Goal: Register for event/course

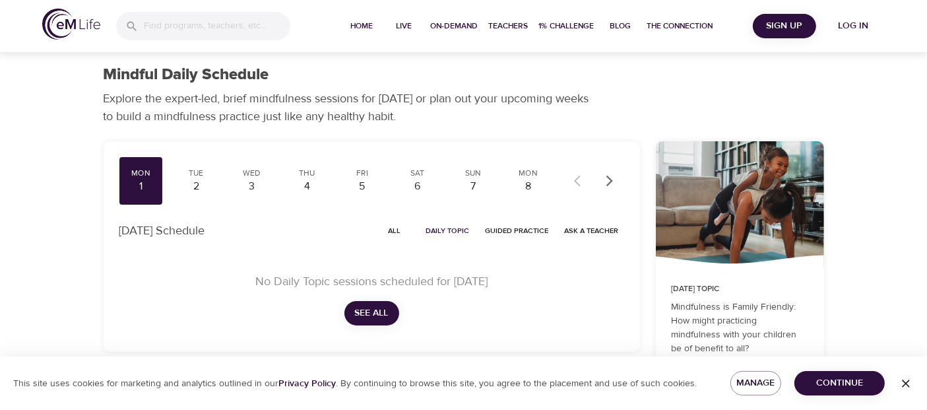
click at [850, 26] on span "Log in" at bounding box center [852, 26] width 53 height 16
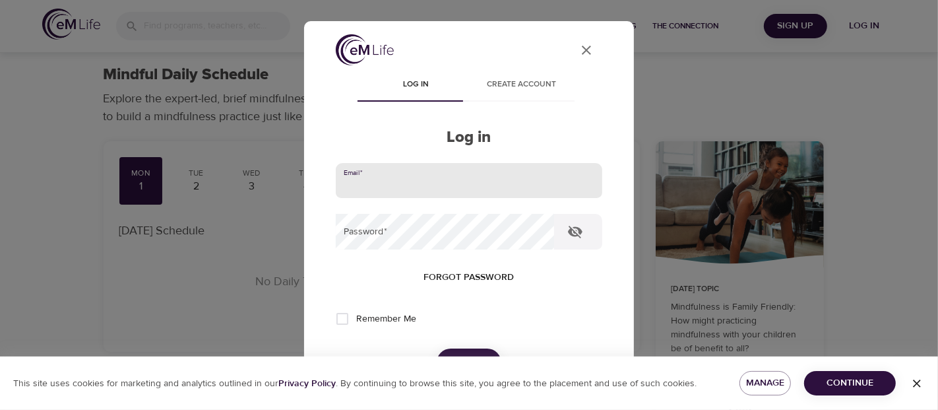
click at [578, 181] on input "email" at bounding box center [469, 181] width 266 height 36
type input "[EMAIL_ADDRESS][DOMAIN_NAME]"
click at [810, 289] on div "User Profile Log in Create account Log in Email   * [EMAIL_ADDRESS][DOMAIN_NAME…" at bounding box center [469, 205] width 938 height 410
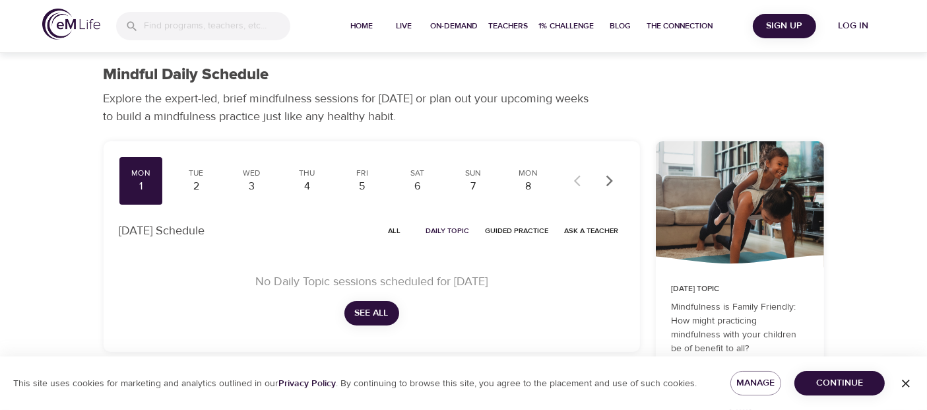
click at [844, 26] on span "Log in" at bounding box center [852, 26] width 53 height 16
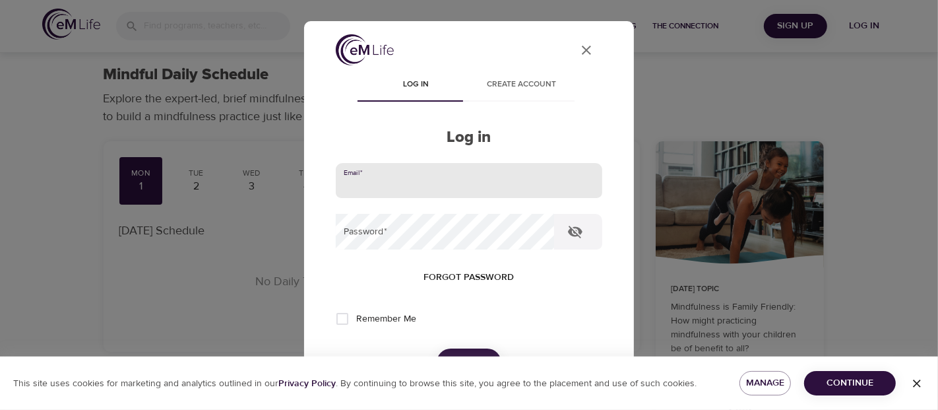
click at [575, 173] on input "email" at bounding box center [469, 181] width 266 height 36
type input "[EMAIL_ADDRESS][DOMAIN_NAME]"
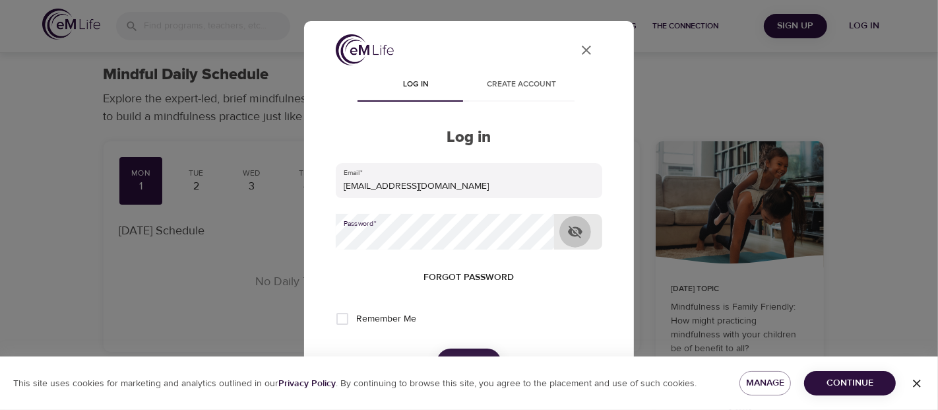
click at [578, 233] on icon "button" at bounding box center [575, 232] width 16 height 16
click at [478, 349] on button "Log in" at bounding box center [469, 362] width 65 height 28
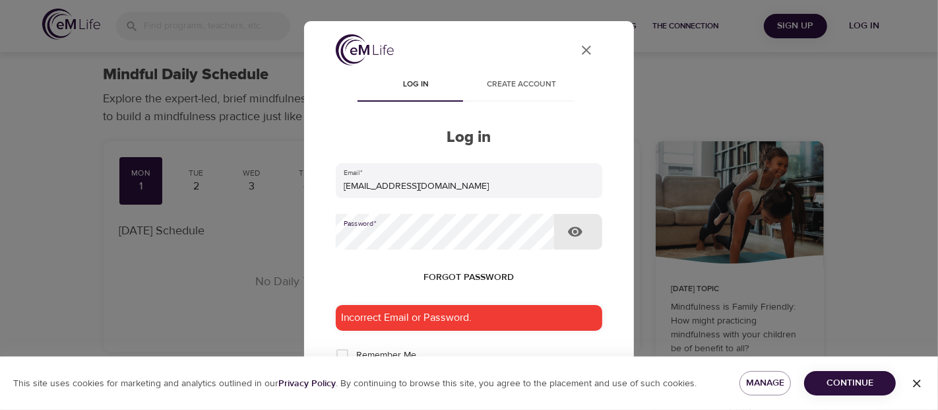
click at [540, 321] on div "Incorrect Email or Password." at bounding box center [469, 318] width 266 height 26
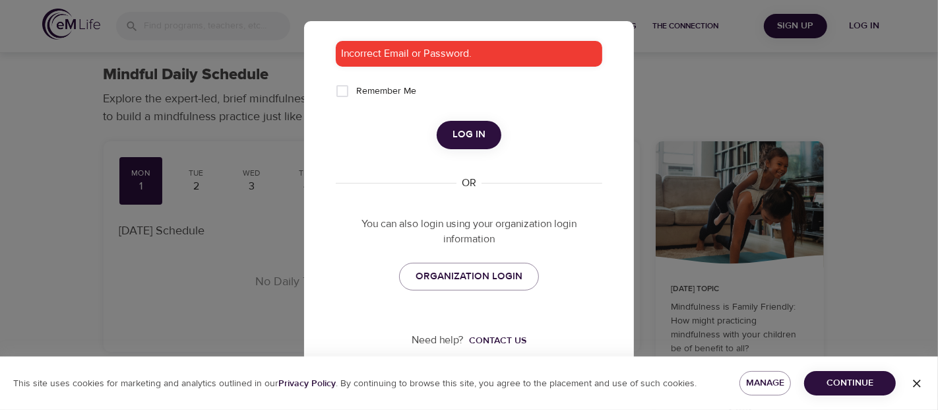
click at [475, 131] on span "Log in" at bounding box center [468, 134] width 33 height 17
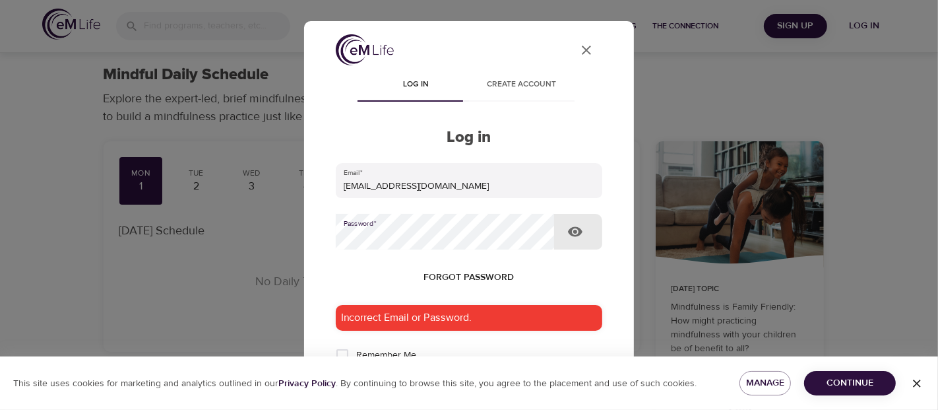
click at [331, 241] on div "User Profile Log in Create account Log in Email   * [EMAIL_ADDRESS][DOMAIN_NAME…" at bounding box center [469, 336] width 298 height 604
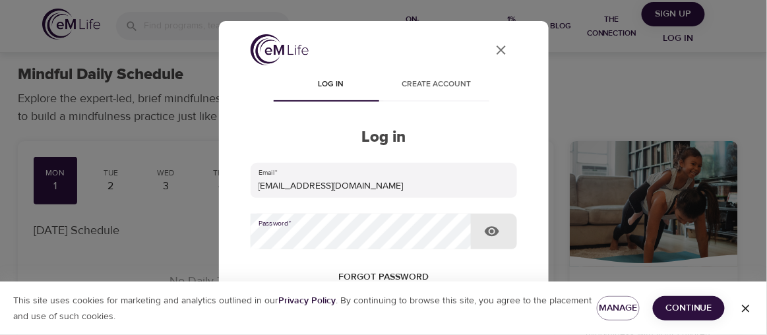
click at [494, 230] on icon "button" at bounding box center [492, 232] width 16 height 16
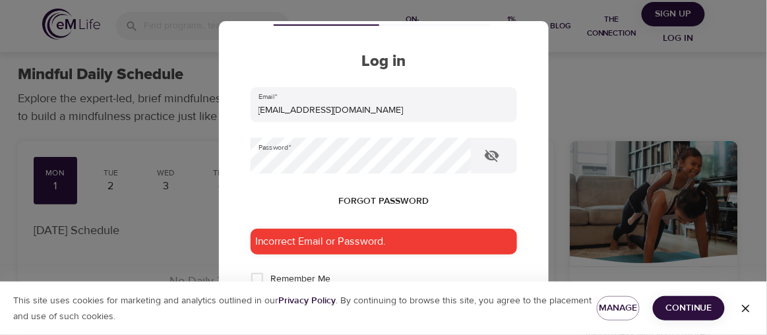
scroll to position [78, 0]
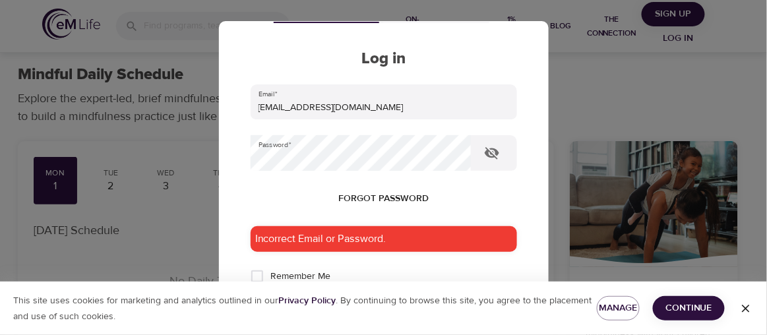
click at [538, 191] on div "User Profile Log in Create account Log in Email   * [EMAIL_ADDRESS][DOMAIN_NAME…" at bounding box center [384, 167] width 330 height 293
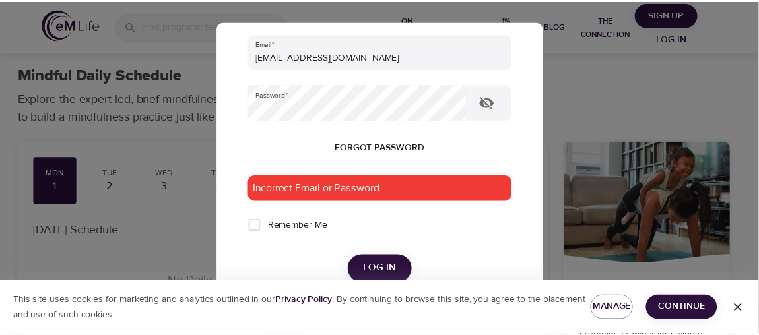
scroll to position [142, 0]
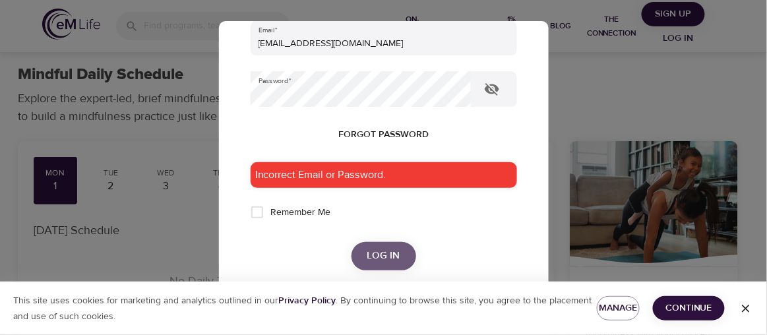
click at [385, 260] on span "Log in" at bounding box center [383, 255] width 33 height 17
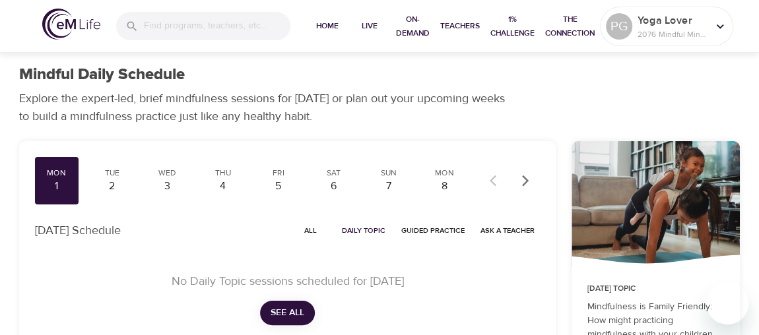
checkbox input "true"
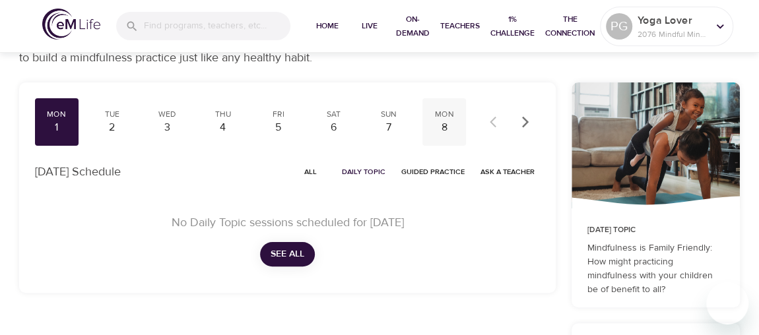
scroll to position [39, 0]
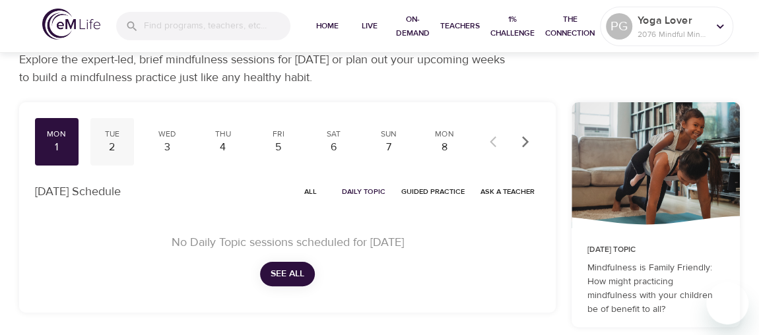
click at [112, 138] on div "Tue" at bounding box center [112, 134] width 33 height 11
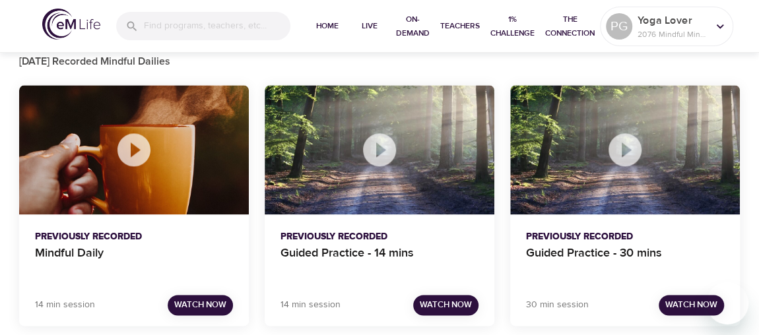
scroll to position [840, 0]
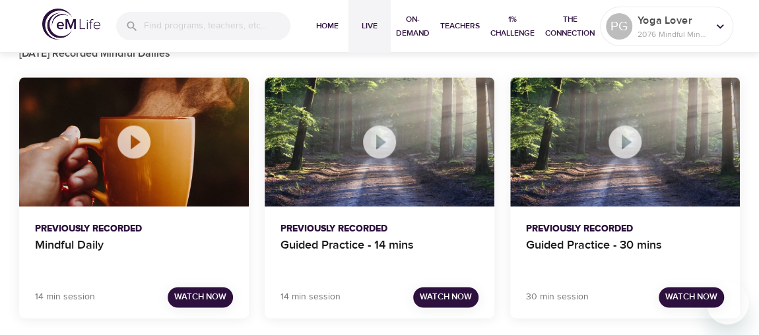
click at [376, 28] on span "Live" at bounding box center [370, 26] width 32 height 14
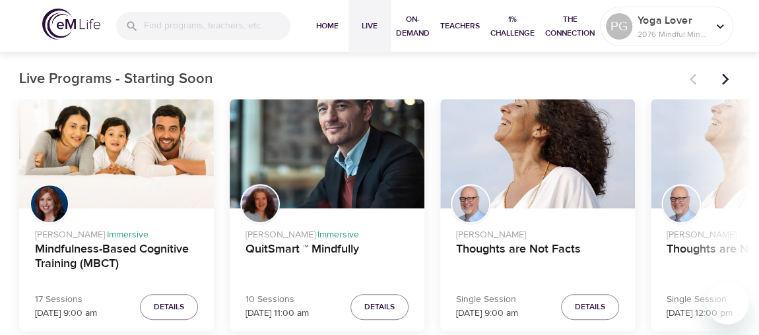
scroll to position [416, 0]
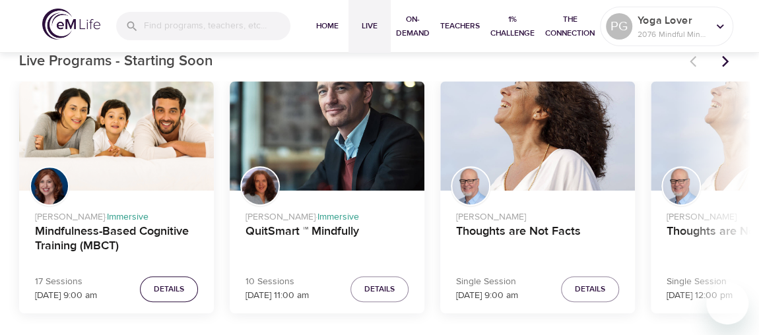
click at [180, 288] on span "Details" at bounding box center [169, 289] width 30 height 14
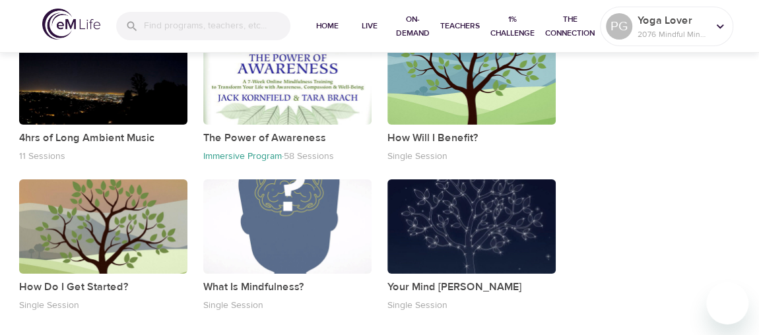
scroll to position [1996, 0]
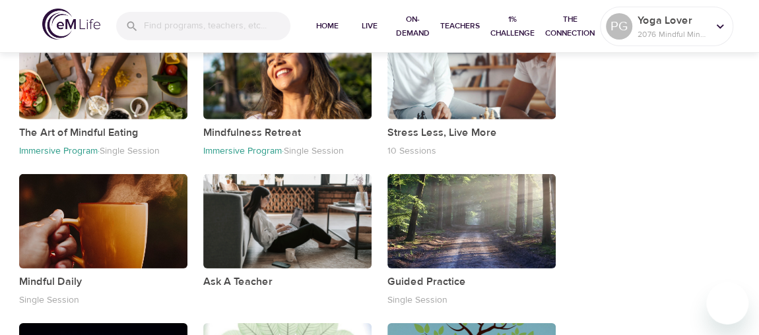
click at [164, 224] on div "button" at bounding box center [103, 221] width 168 height 94
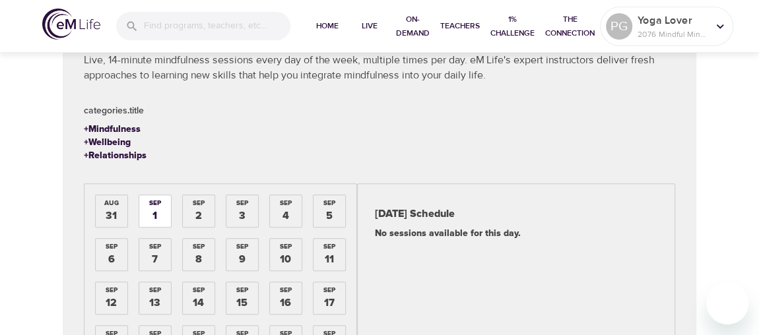
scroll to position [249, 0]
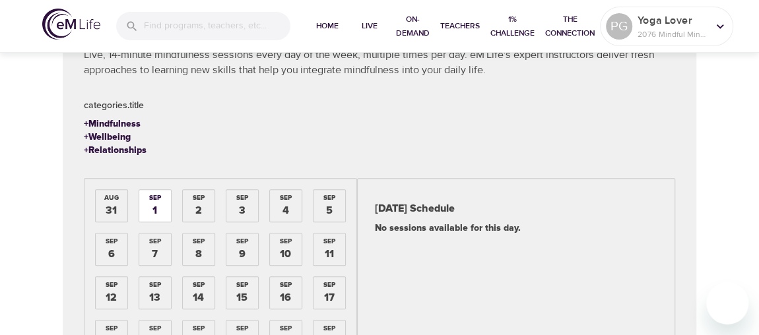
click at [200, 203] on div "2" at bounding box center [198, 210] width 7 height 15
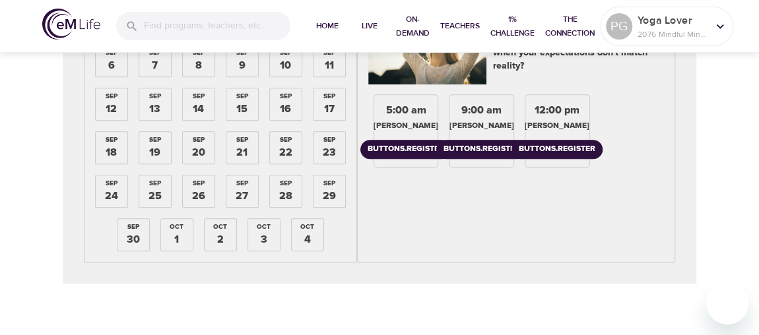
scroll to position [144, 0]
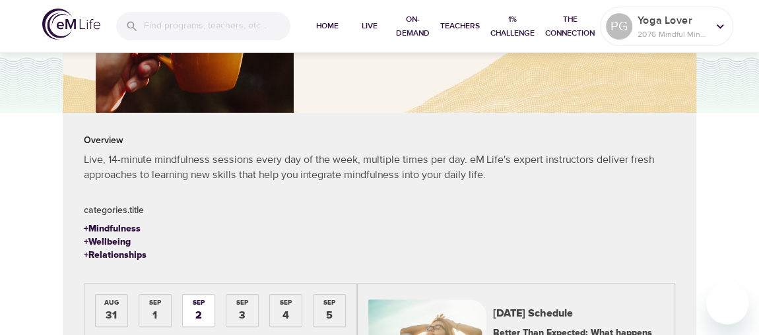
click at [241, 318] on div "3" at bounding box center [242, 315] width 7 height 15
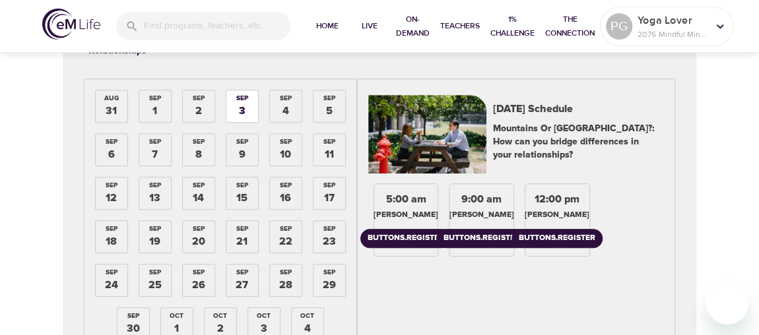
scroll to position [352, 0]
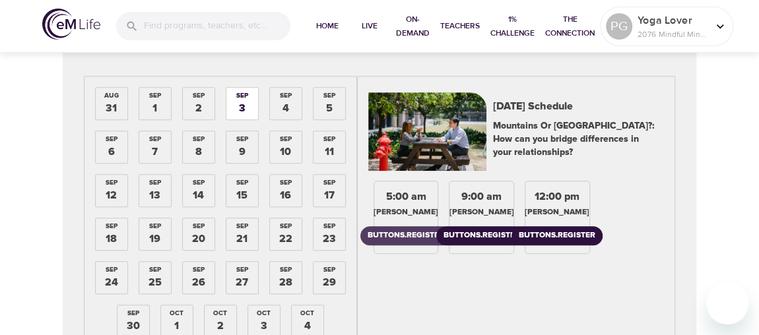
click at [414, 241] on div "buttons.register" at bounding box center [405, 235] width 77 height 11
click at [410, 241] on div "Drop" at bounding box center [405, 235] width 22 height 11
click at [410, 241] on div "buttons.register" at bounding box center [405, 235] width 77 height 11
click at [414, 235] on div "Drop" at bounding box center [405, 233] width 37 height 24
click at [487, 241] on div "buttons.register" at bounding box center [481, 235] width 77 height 11
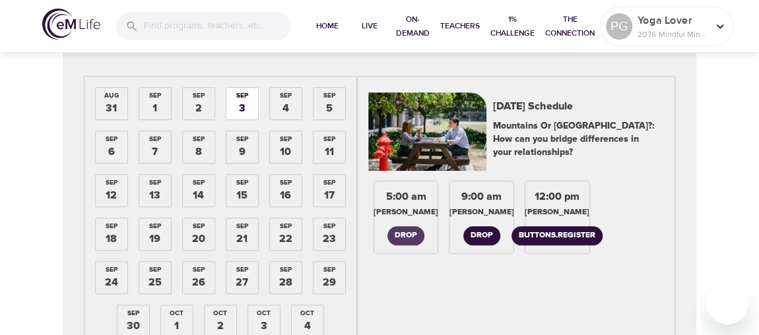
click at [412, 241] on div "Drop" at bounding box center [405, 235] width 22 height 11
click at [476, 241] on div "Drop" at bounding box center [481, 235] width 22 height 11
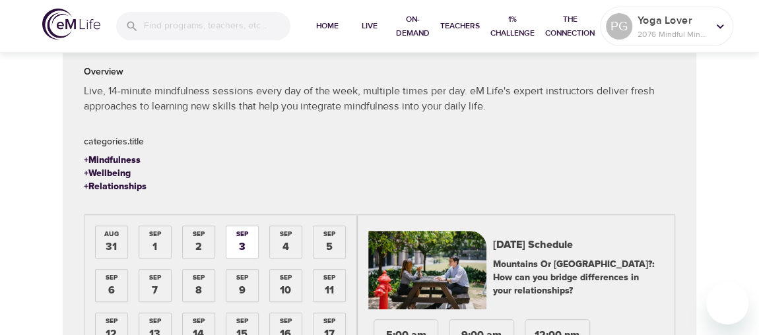
scroll to position [210, 0]
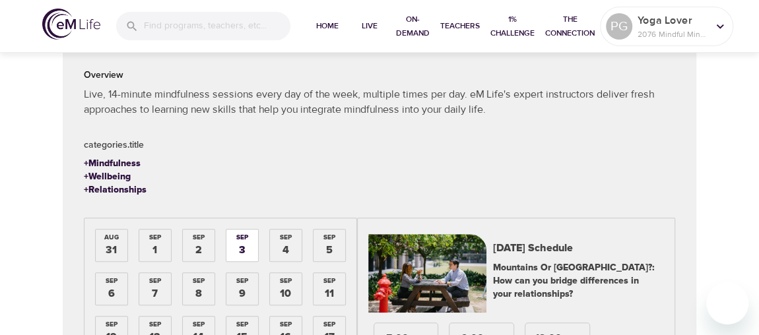
click at [332, 239] on div "Sep" at bounding box center [329, 237] width 12 height 9
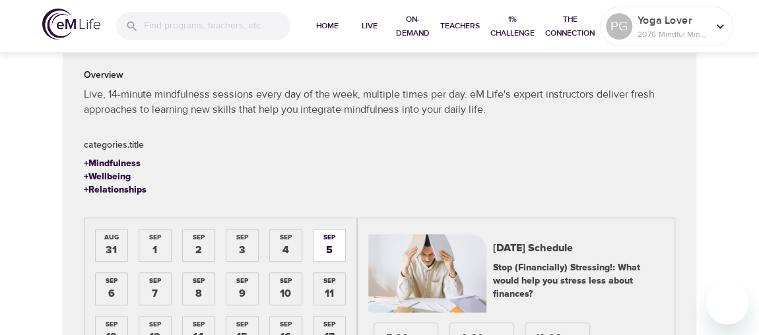
click at [292, 249] on div "[DATE]" at bounding box center [286, 246] width 32 height 32
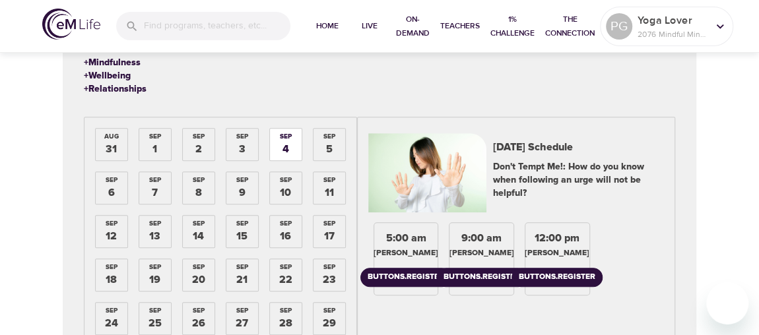
scroll to position [310, 0]
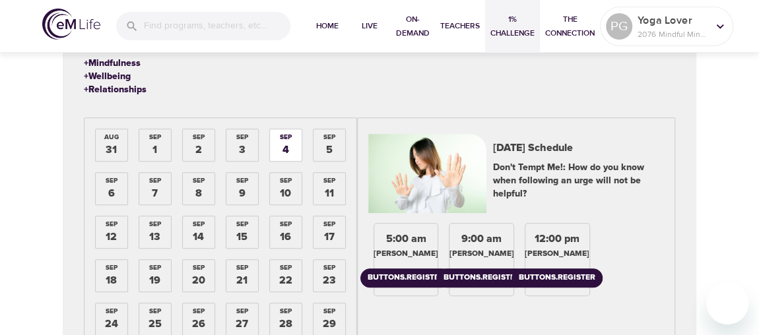
click at [507, 28] on span "1% Challenge" at bounding box center [512, 27] width 44 height 28
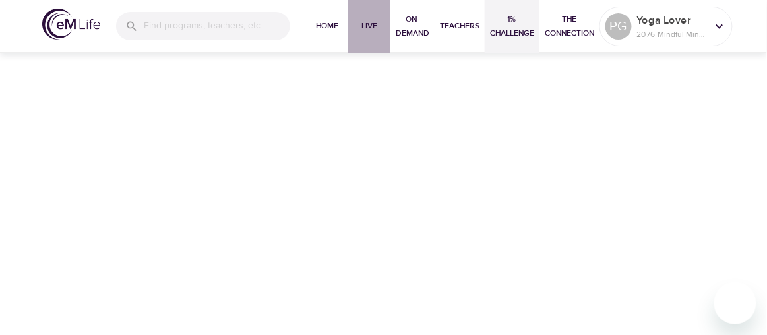
click at [373, 28] on span "Live" at bounding box center [370, 26] width 32 height 14
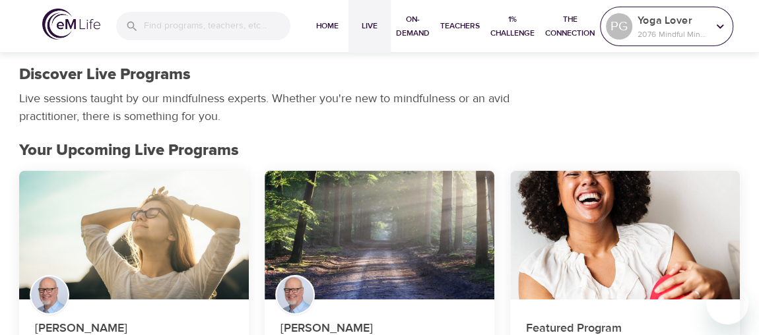
click at [726, 28] on icon at bounding box center [719, 26] width 15 height 15
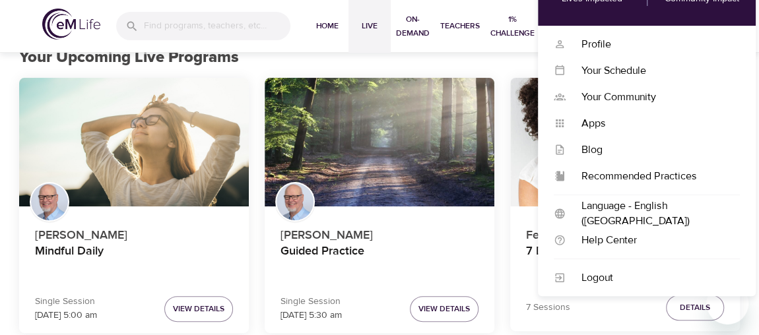
scroll to position [96, 0]
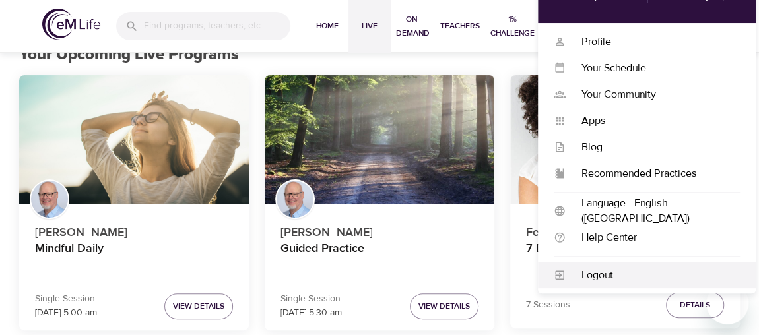
click at [615, 272] on div "Logout" at bounding box center [652, 275] width 174 height 15
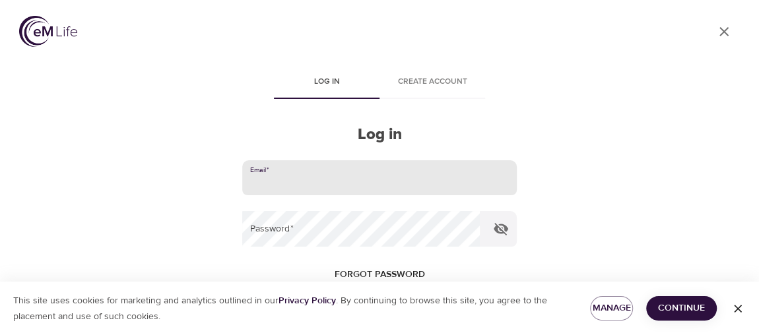
click at [481, 173] on input "email" at bounding box center [379, 178] width 274 height 36
type input "[EMAIL_ADDRESS][DOMAIN_NAME]"
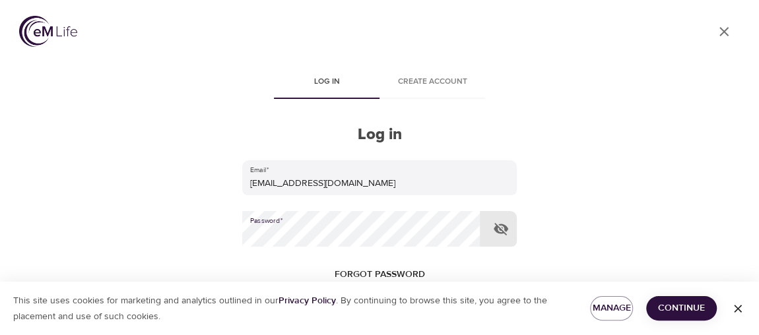
click at [499, 233] on icon "button" at bounding box center [500, 229] width 15 height 13
click at [672, 305] on span "Continue" at bounding box center [680, 308] width 49 height 16
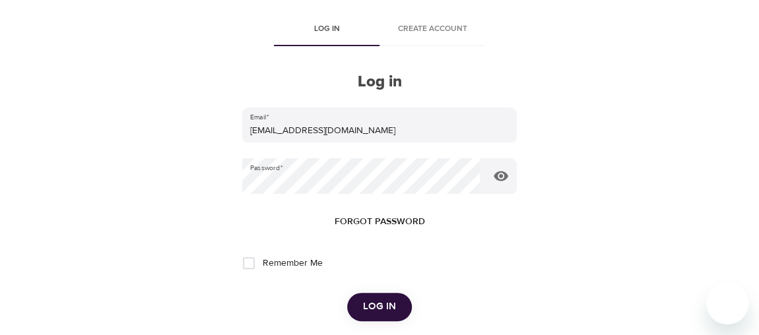
scroll to position [57, 0]
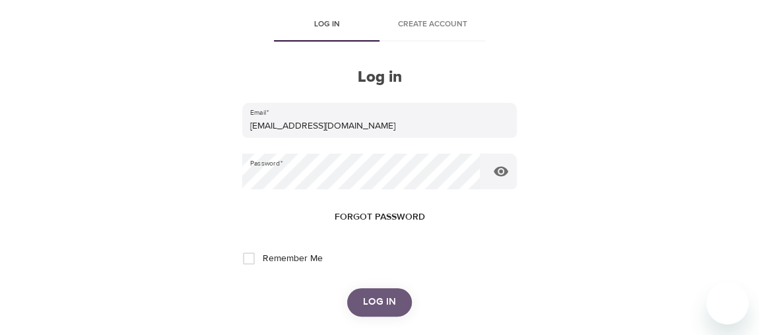
click at [396, 300] on button "Log in" at bounding box center [379, 302] width 65 height 28
